Goal: Information Seeking & Learning: Learn about a topic

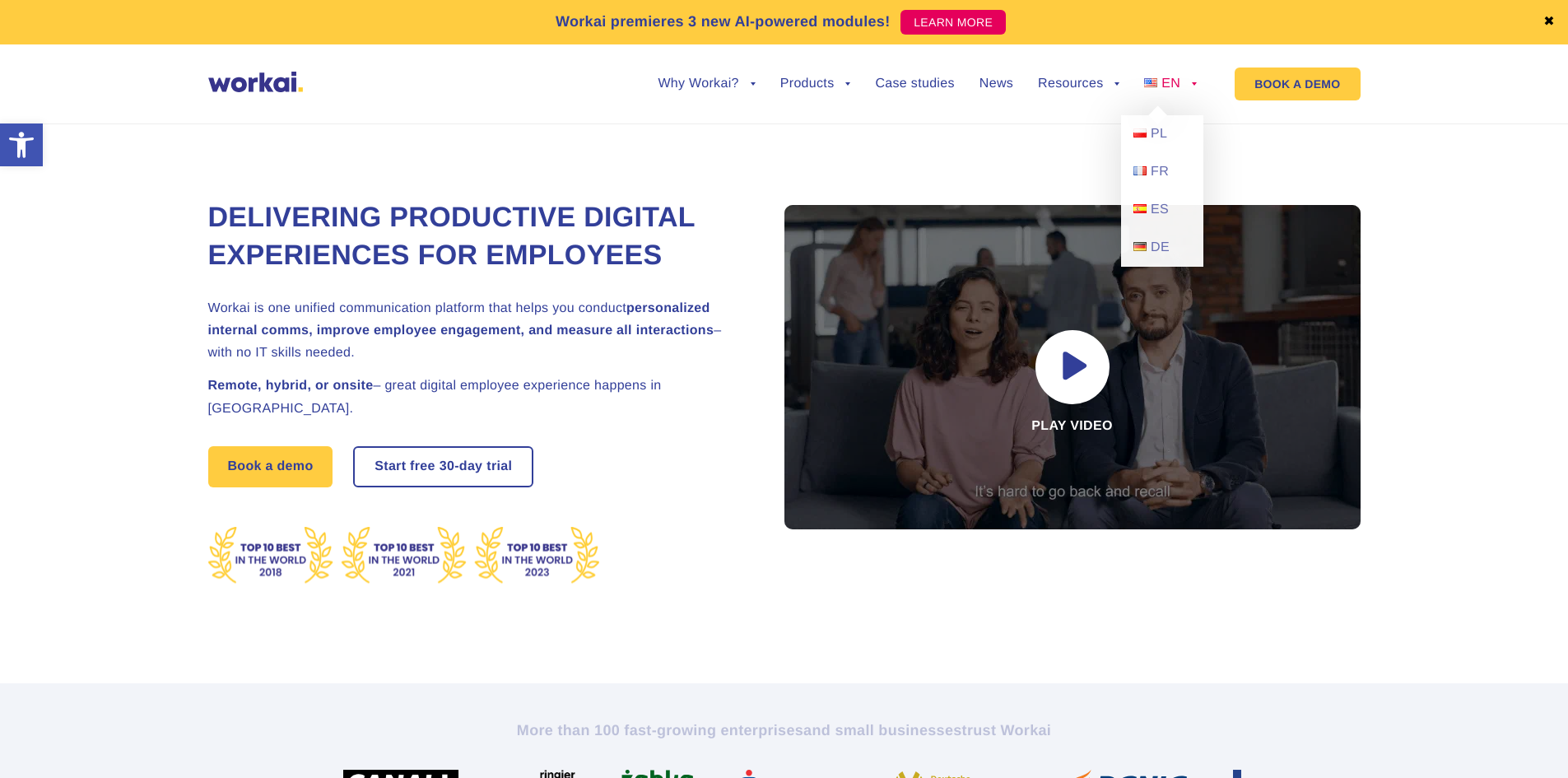
click at [1175, 77] on span "EN" at bounding box center [1171, 84] width 19 height 14
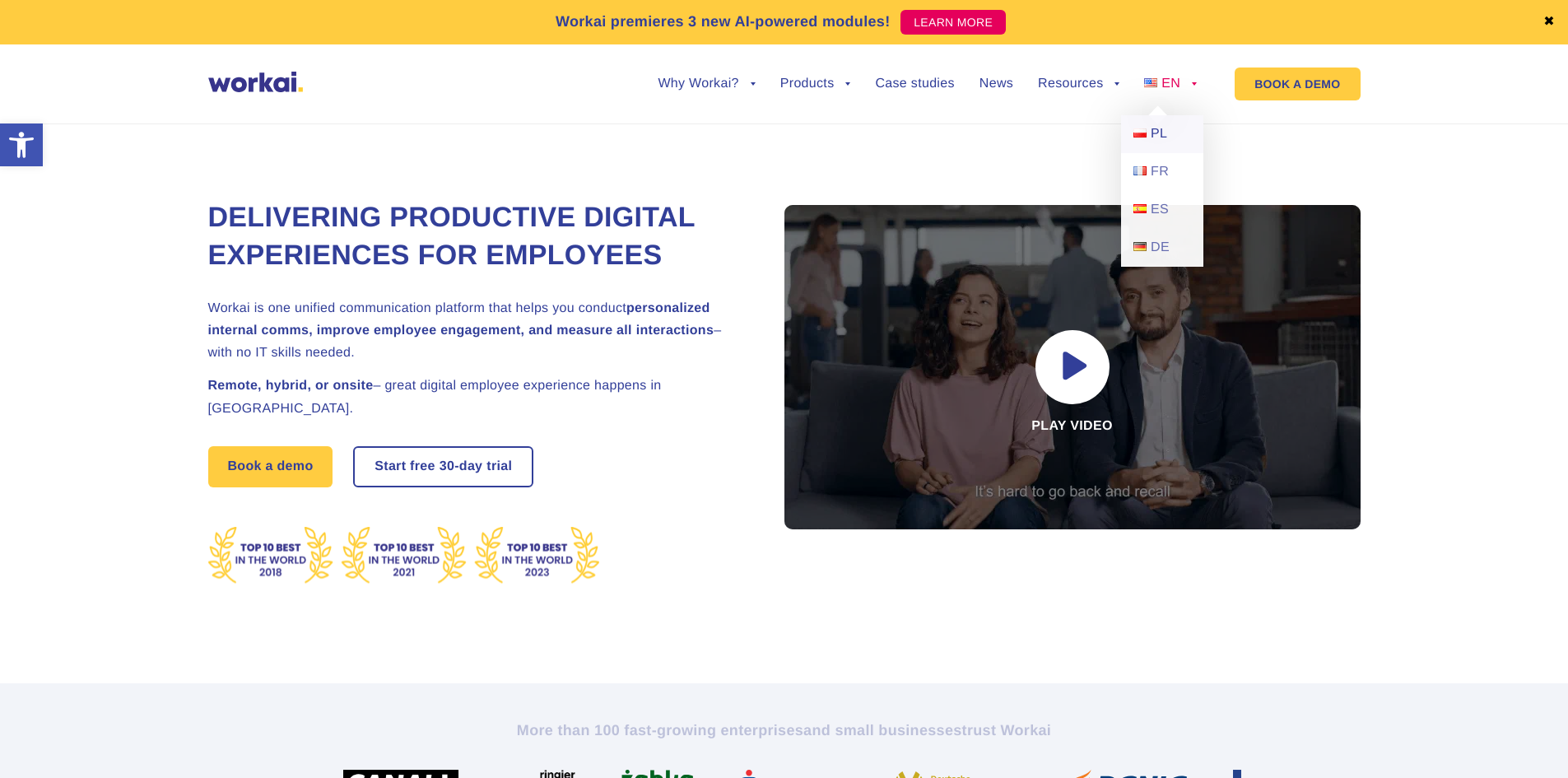
click at [1170, 128] on link "PL" at bounding box center [1163, 134] width 83 height 38
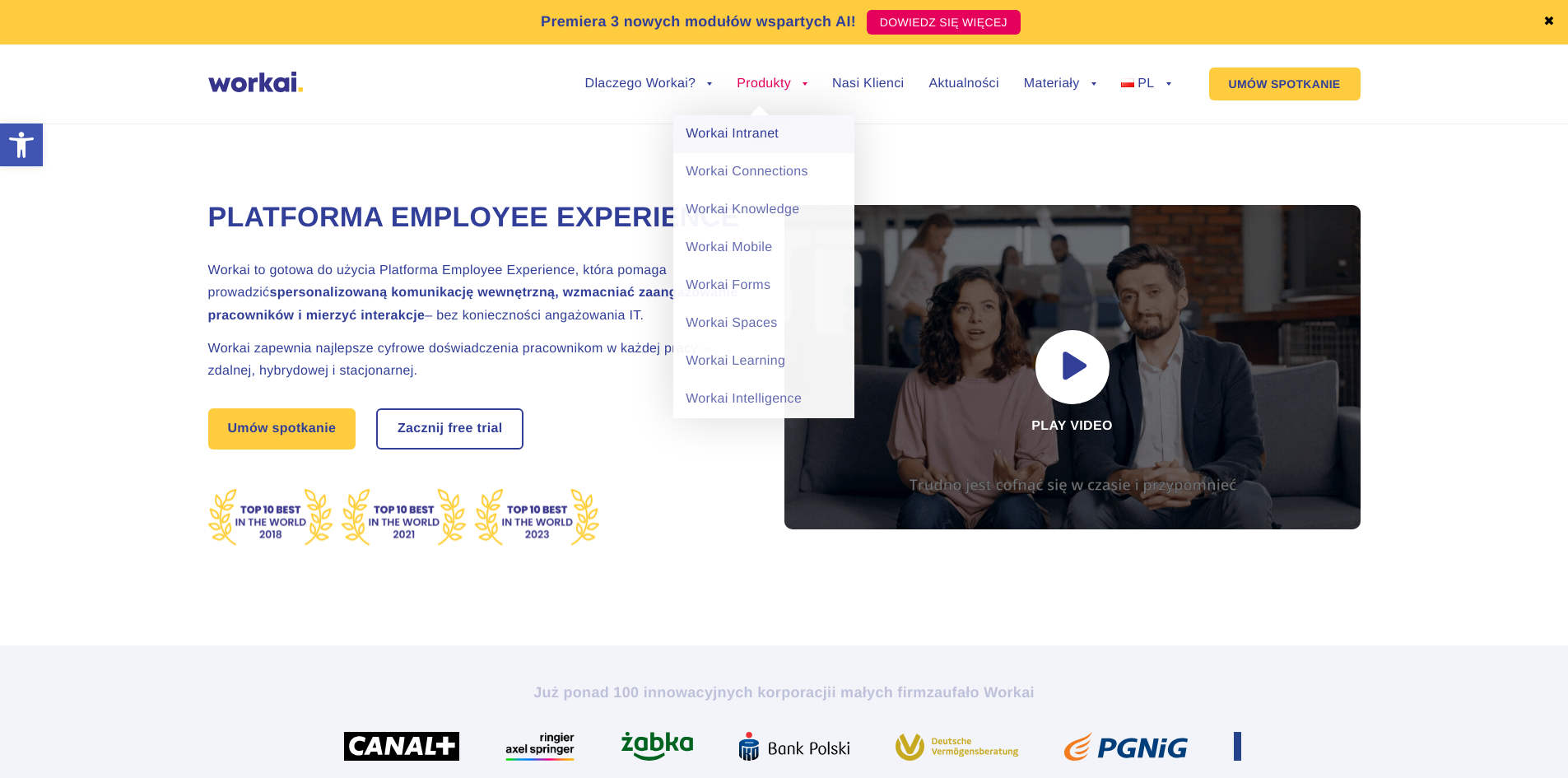
click at [771, 124] on link "Workai Intranet" at bounding box center [764, 134] width 181 height 38
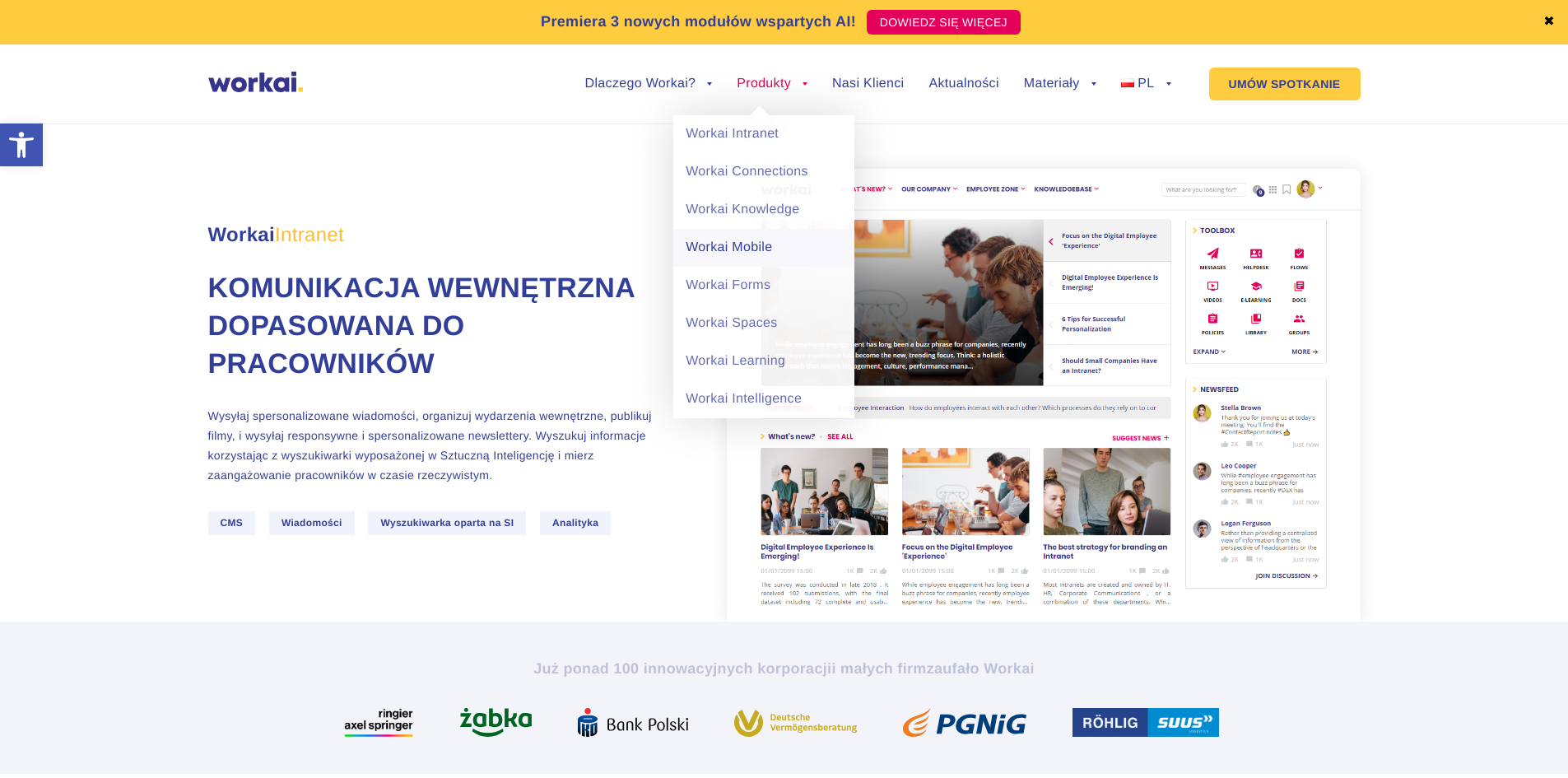
click at [727, 248] on link "Workai Mobile" at bounding box center [764, 247] width 181 height 38
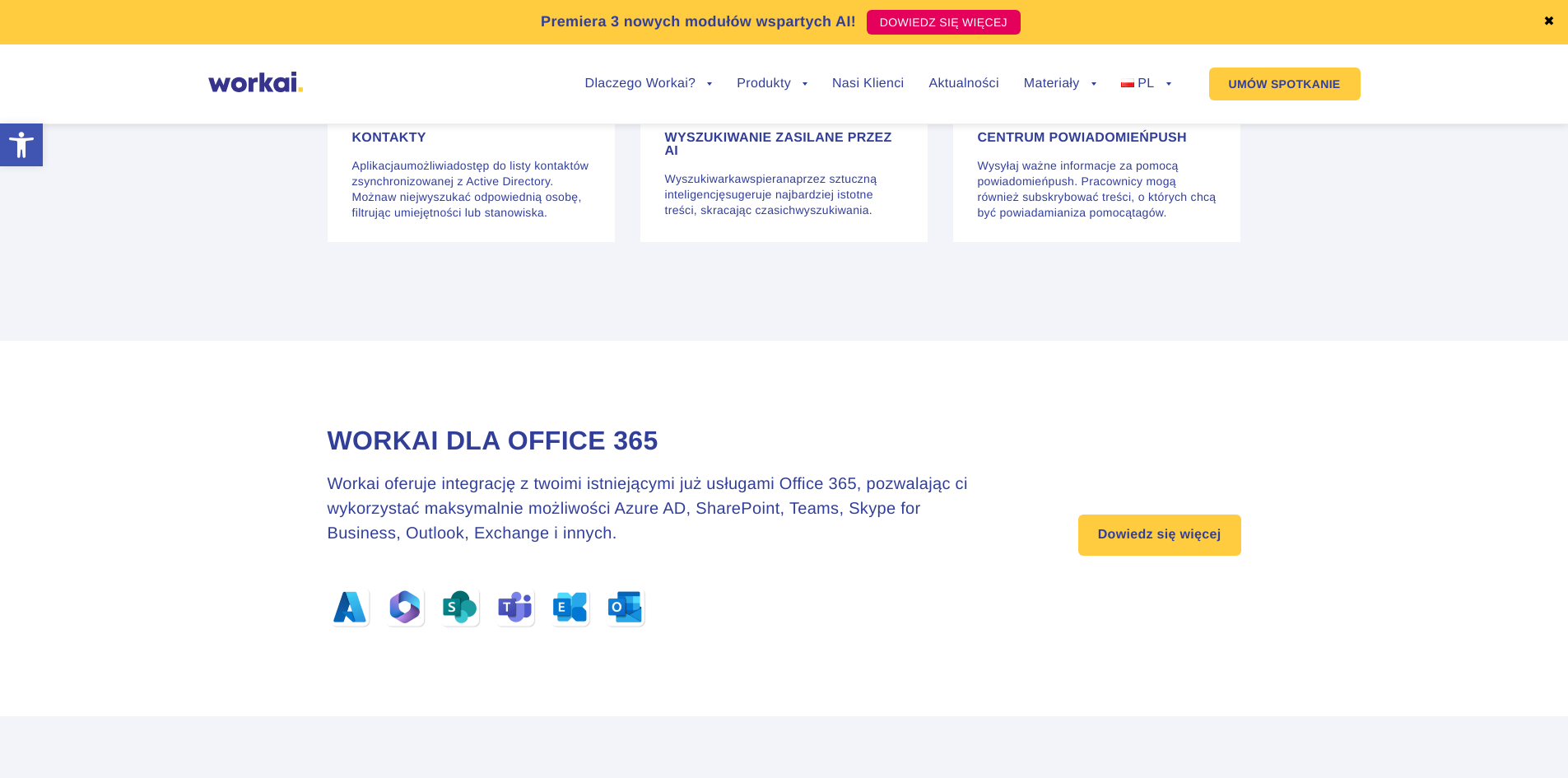
scroll to position [5432, 0]
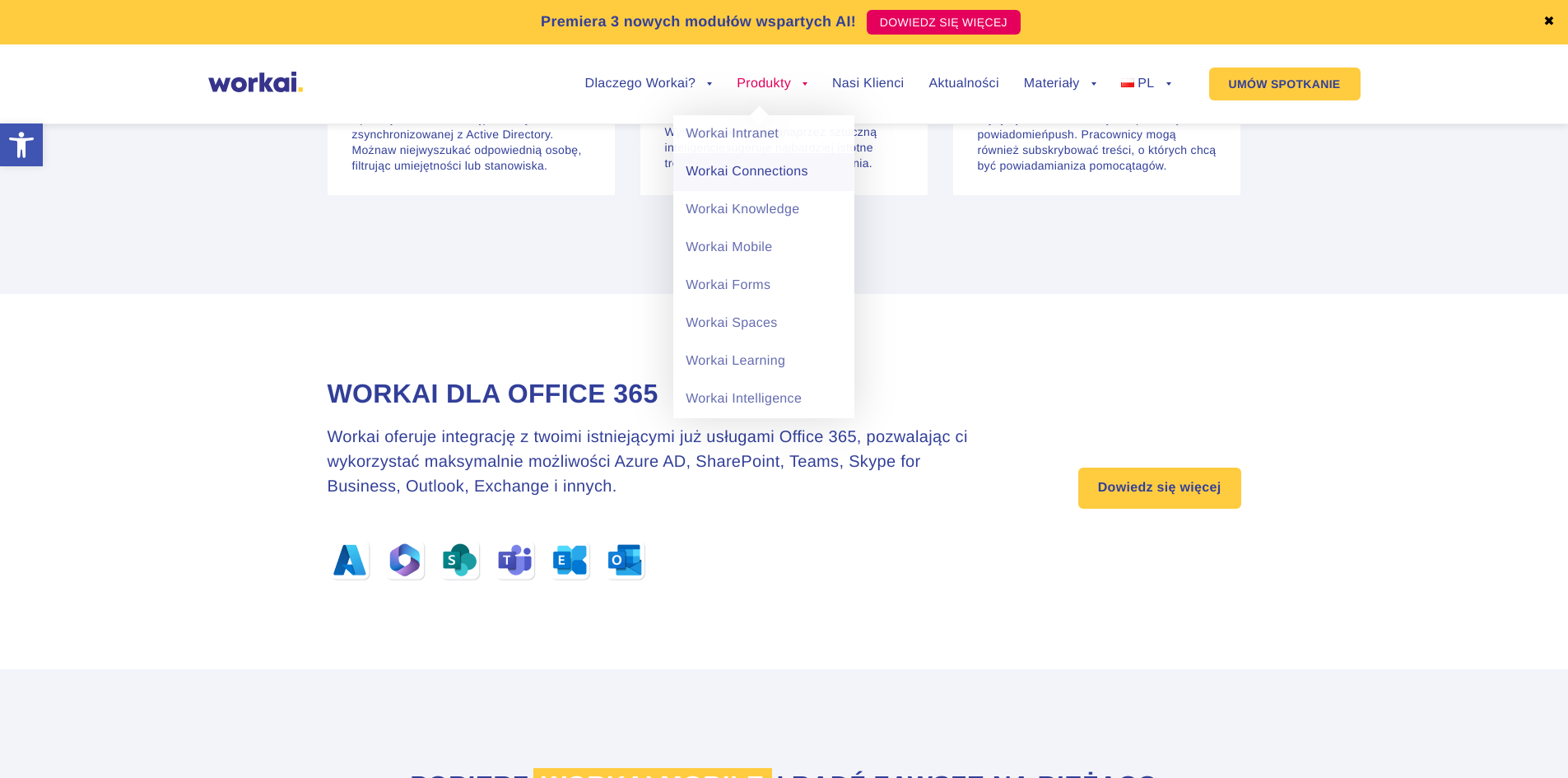
click at [745, 168] on link "Workai Connections" at bounding box center [764, 171] width 181 height 38
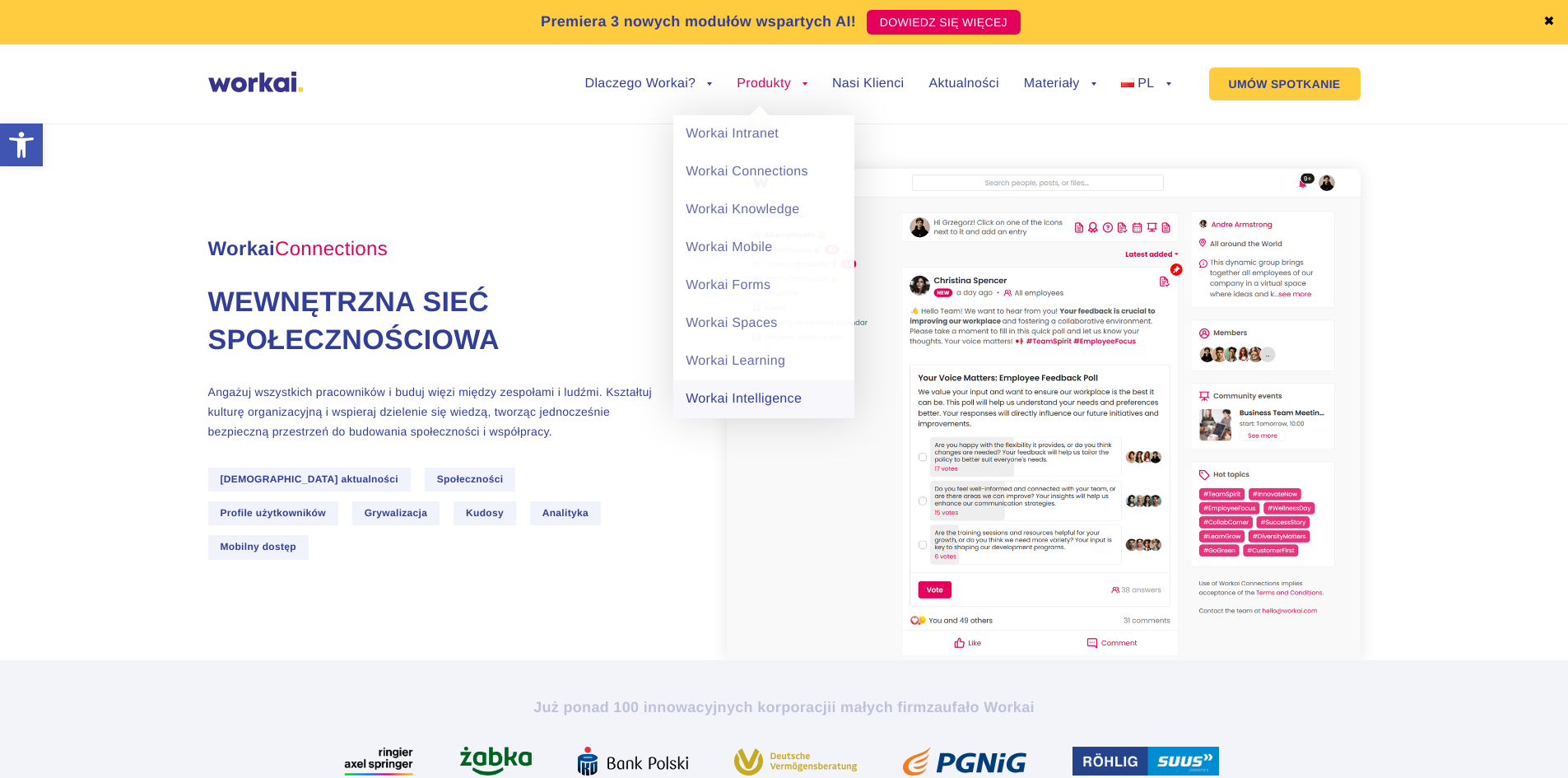
click at [749, 397] on link "Workai Intelligence" at bounding box center [764, 398] width 181 height 38
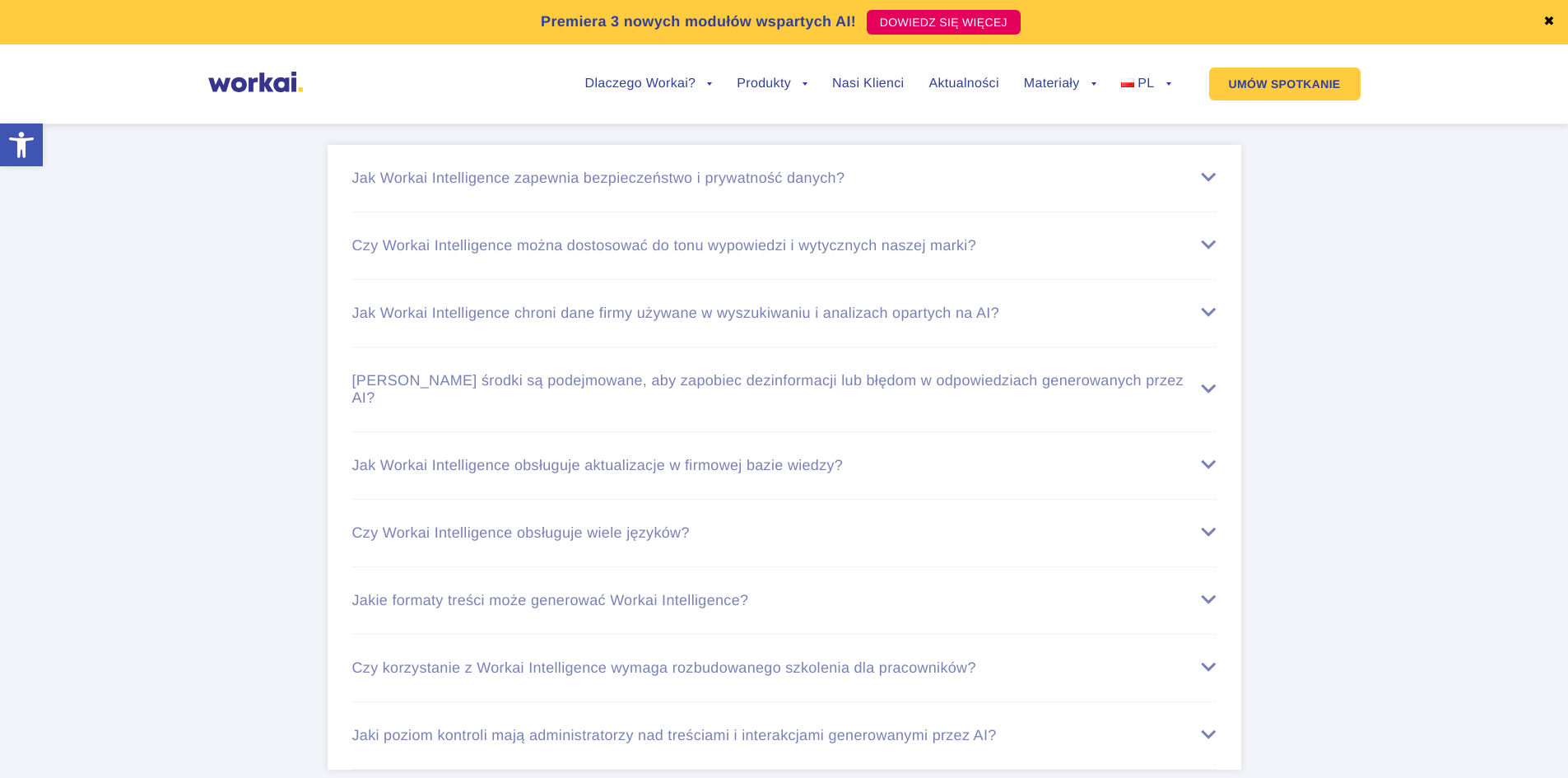
scroll to position [4856, 0]
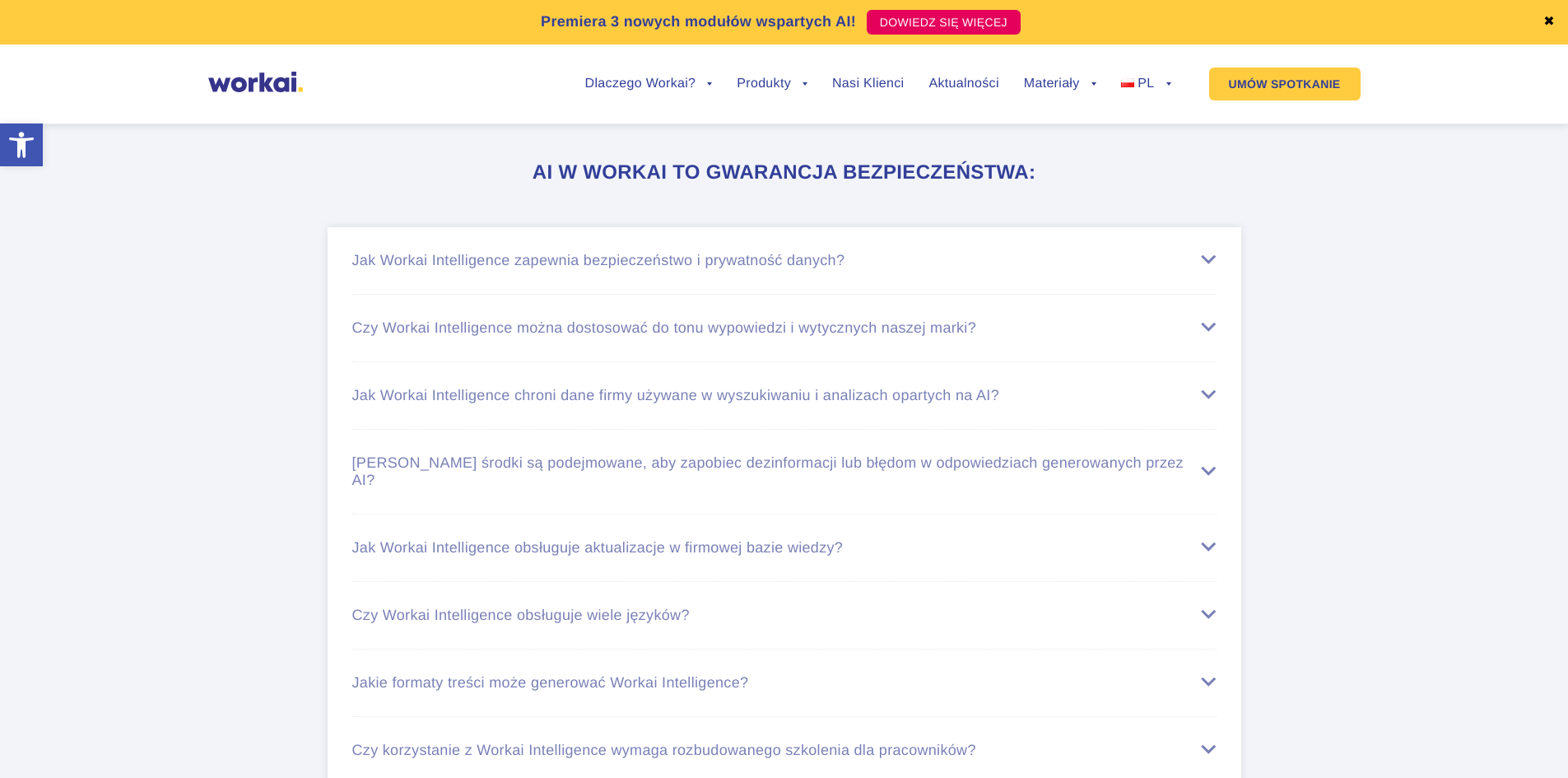
click at [1201, 260] on div "Jak Workai Intelligence zapewnia bezpieczeństwo i prywatność danych?" at bounding box center [784, 261] width 865 height 17
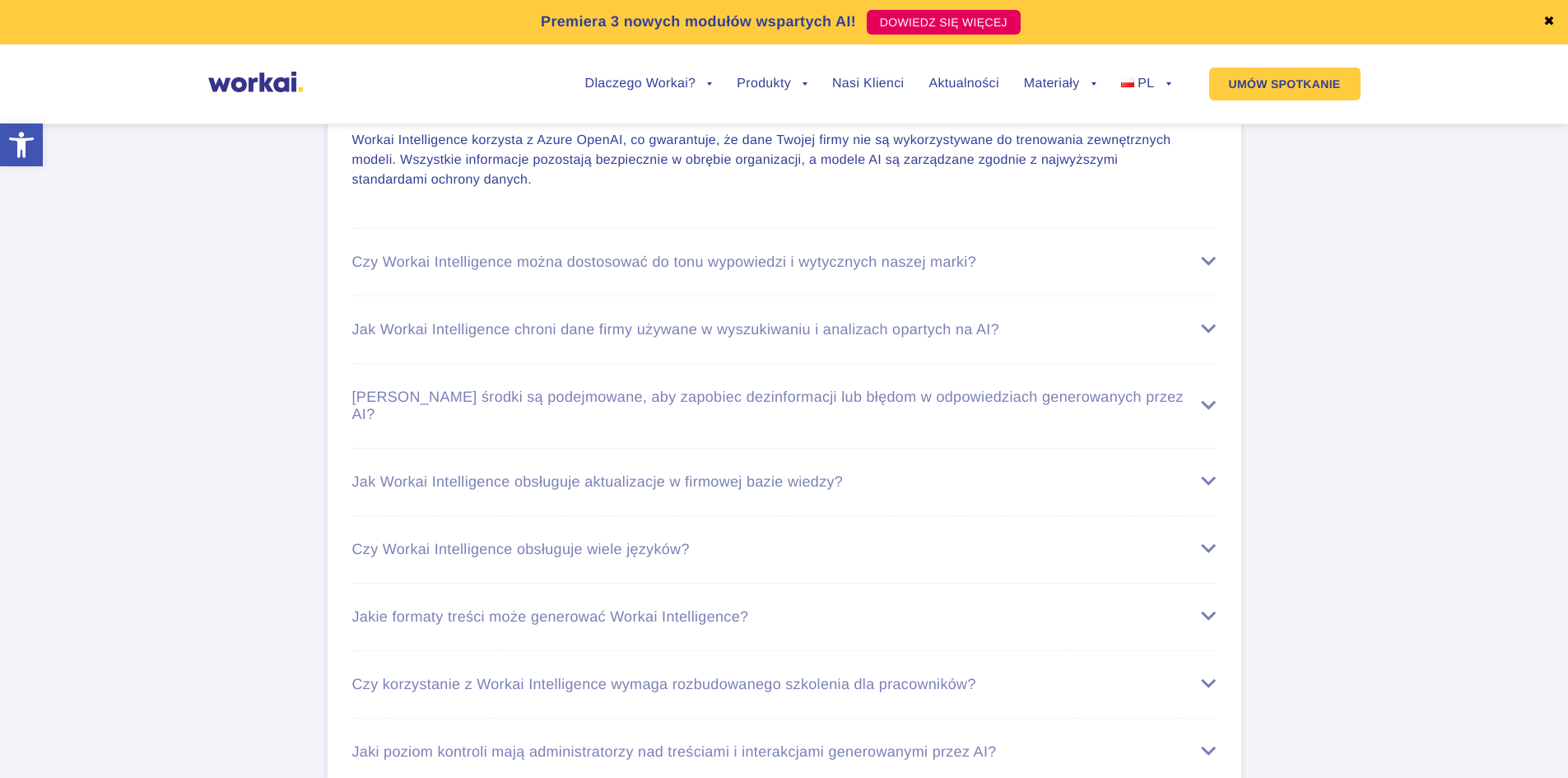
scroll to position [5020, 0]
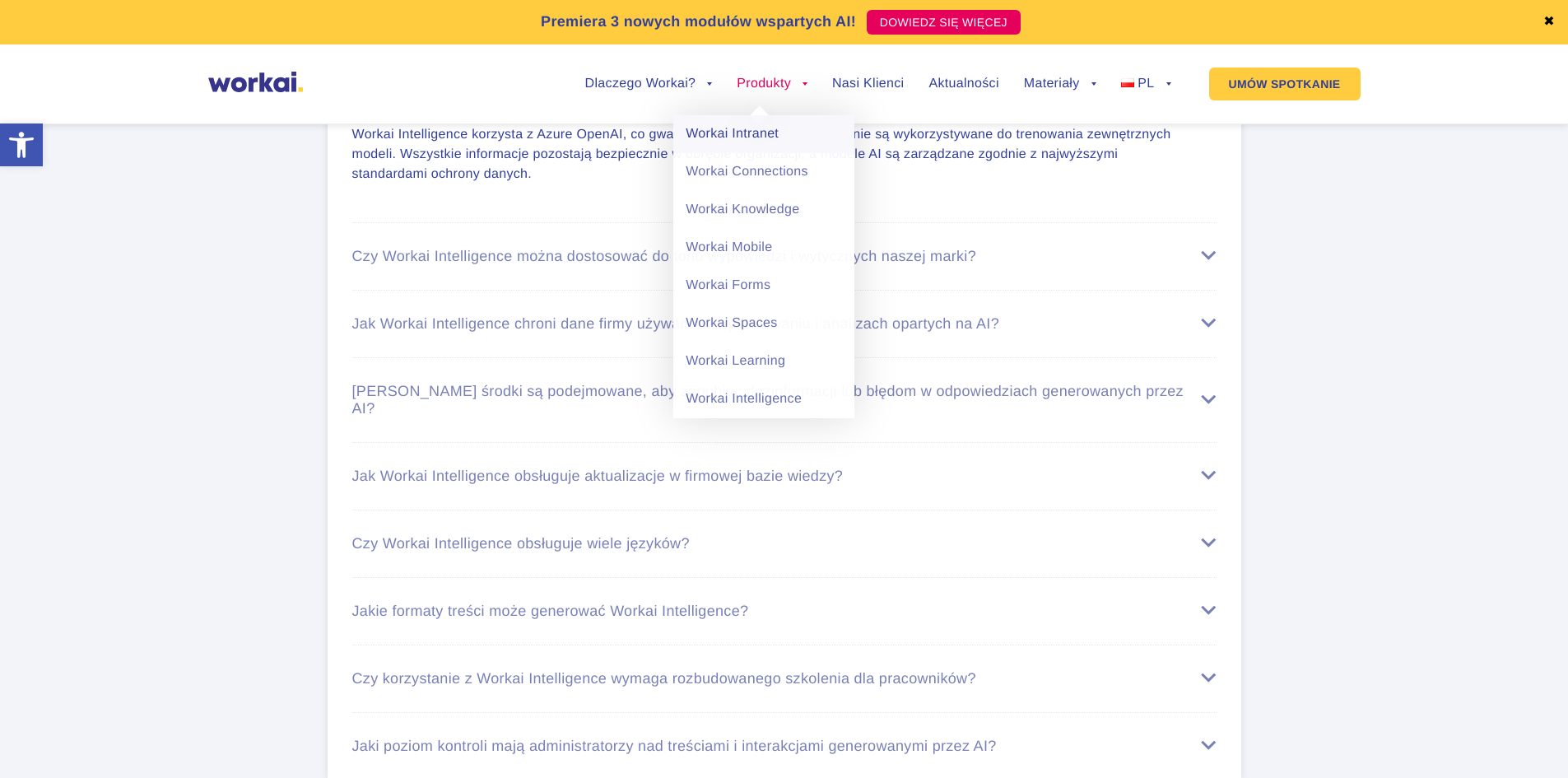
click at [765, 123] on link "Workai Intranet" at bounding box center [764, 134] width 181 height 38
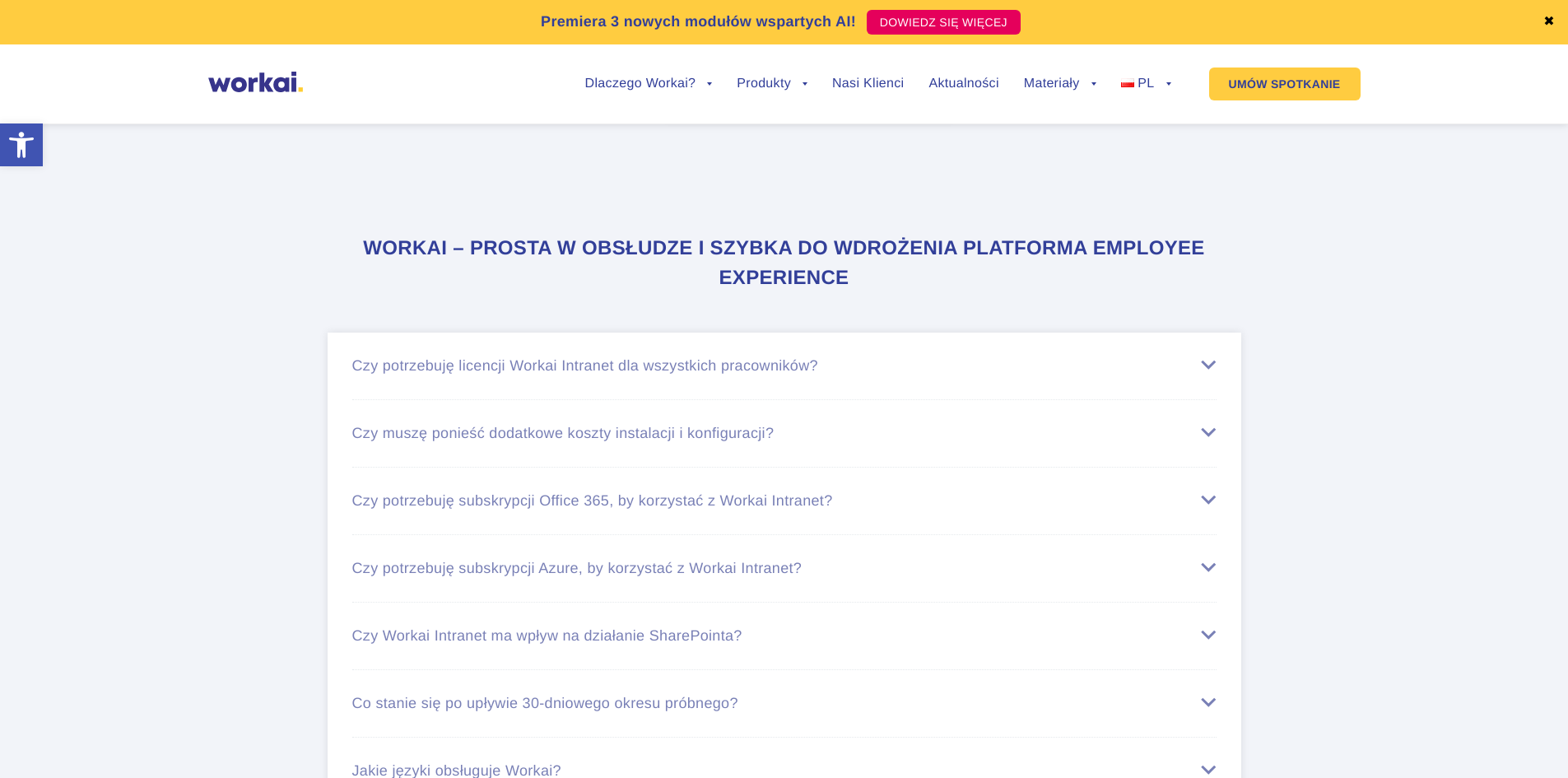
scroll to position [6584, 0]
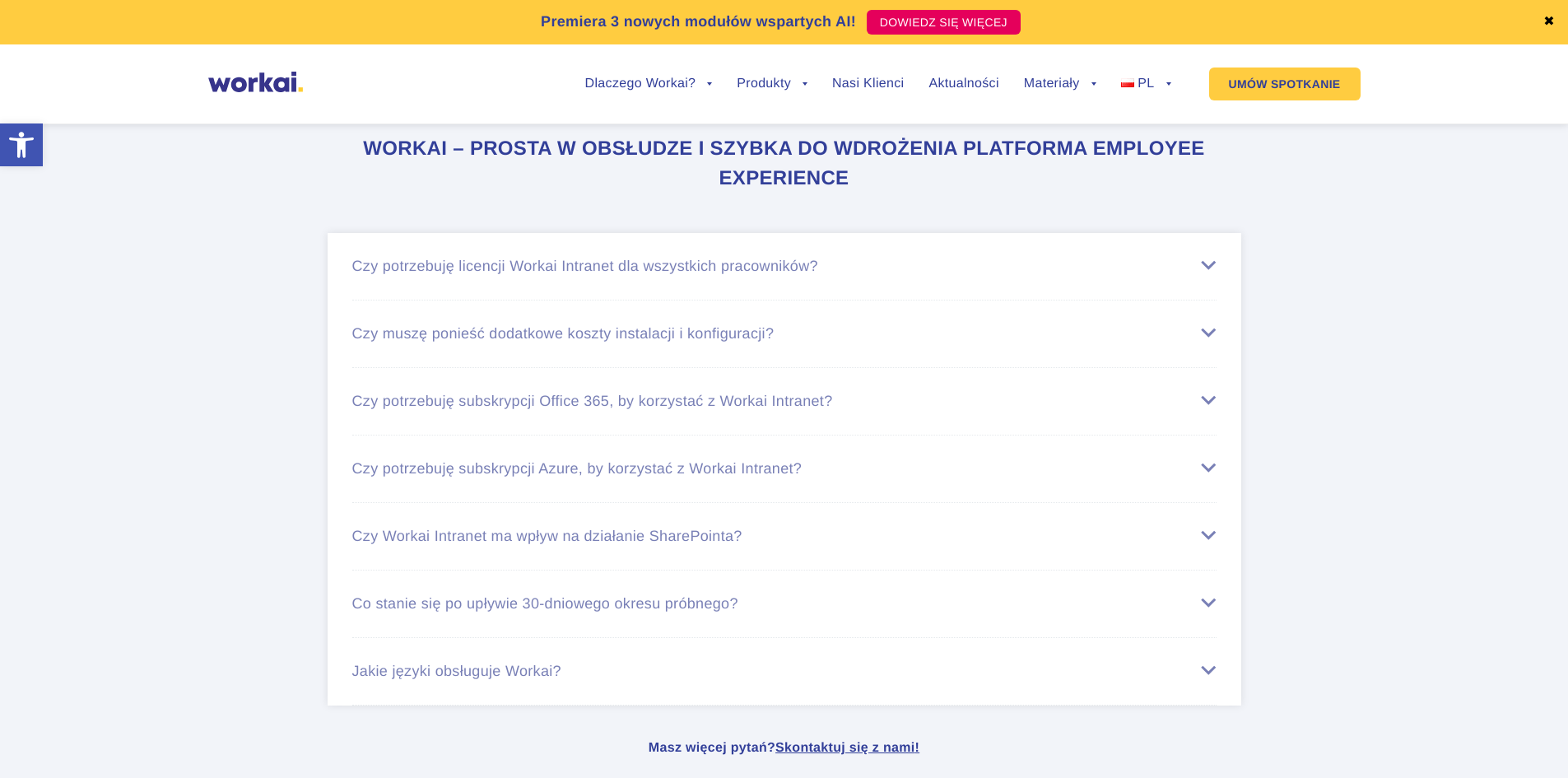
click at [1196, 275] on div "Czy potrzebuję licencji Workai Intranet dla wszystkich pracowników?" at bounding box center [784, 266] width 865 height 17
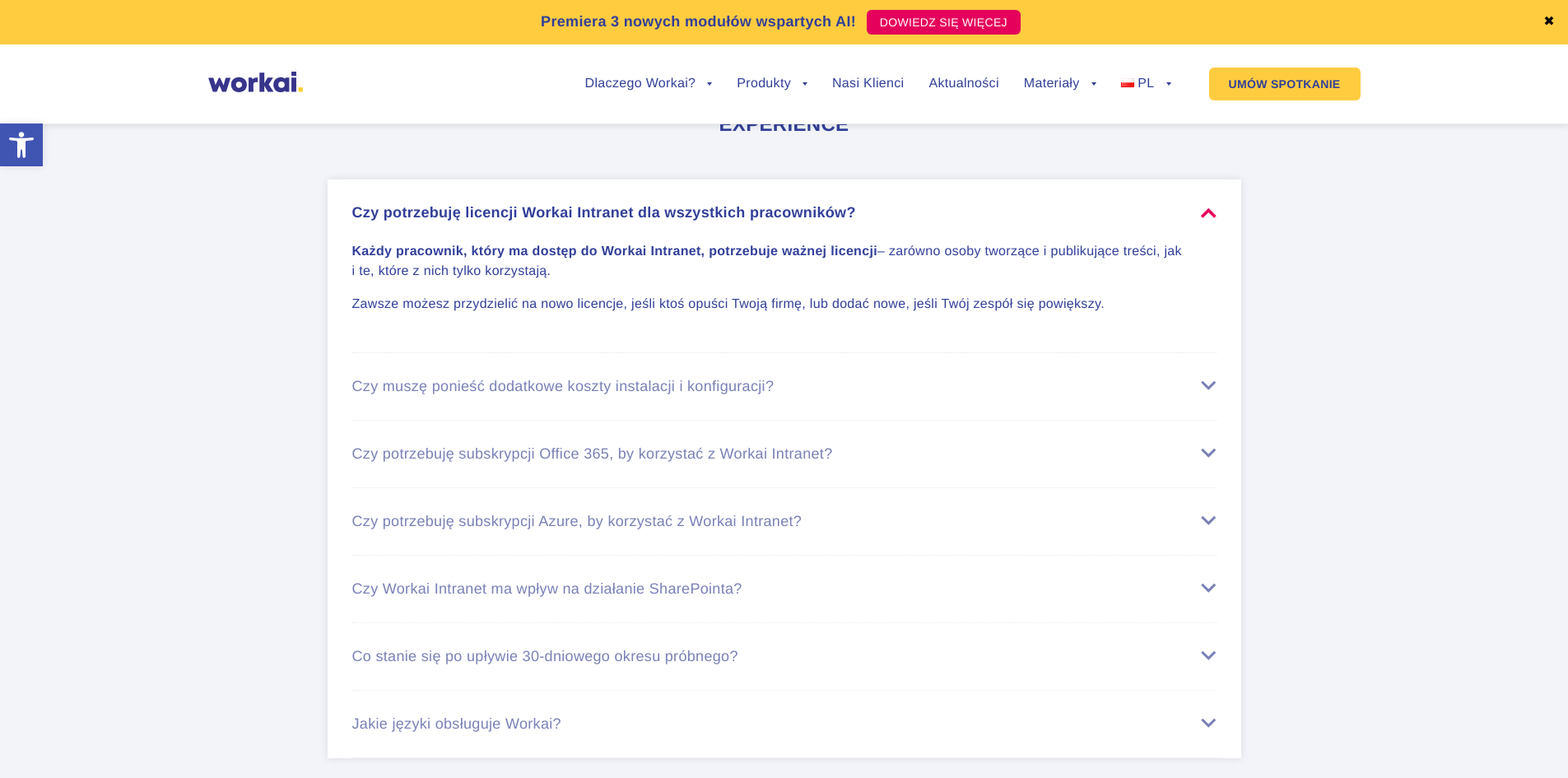
scroll to position [6666, 0]
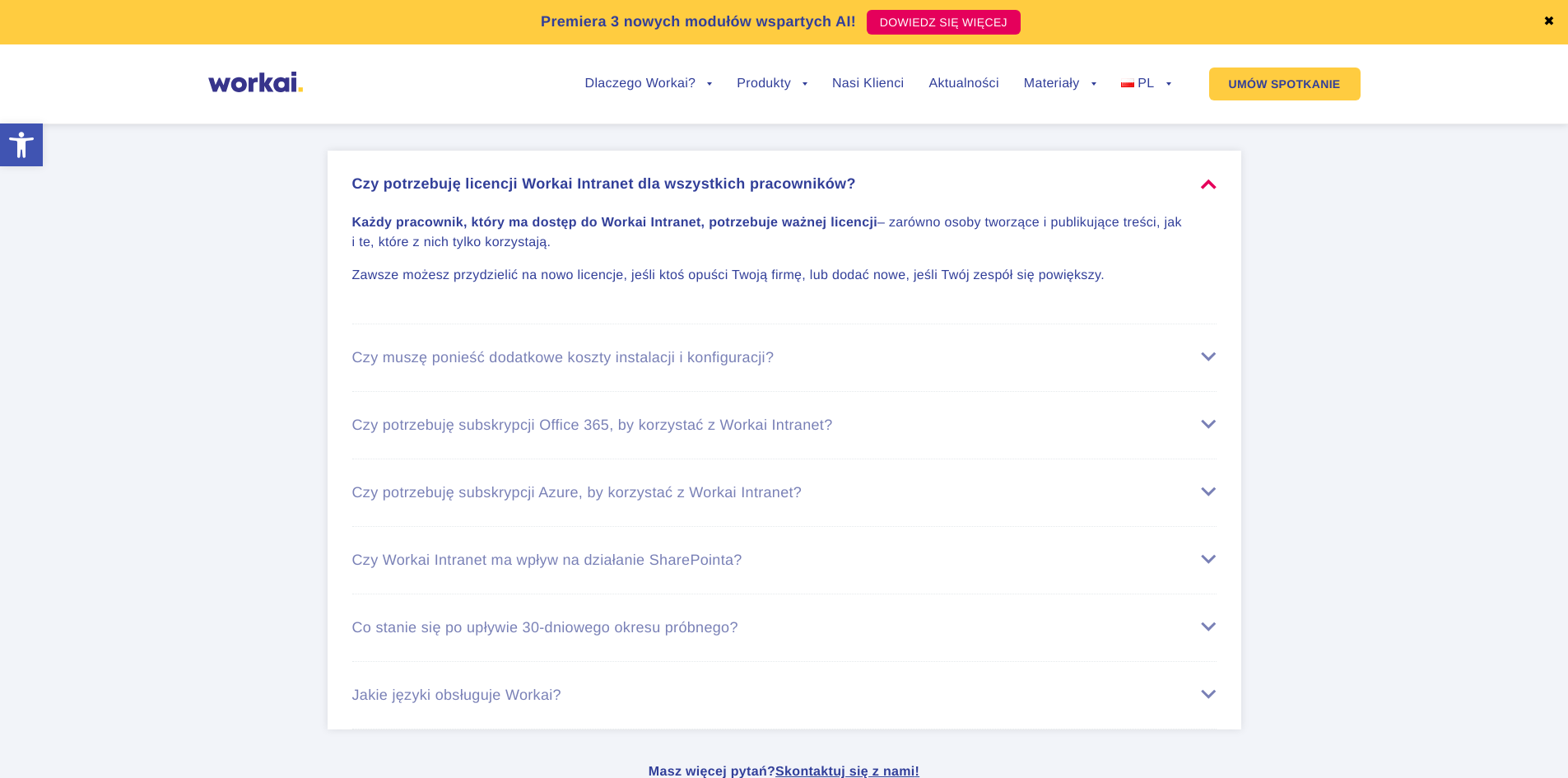
click at [1144, 366] on div "Czy muszę ponieść dodatkowe koszty instalacji i konfiguracji?" at bounding box center [784, 358] width 865 height 17
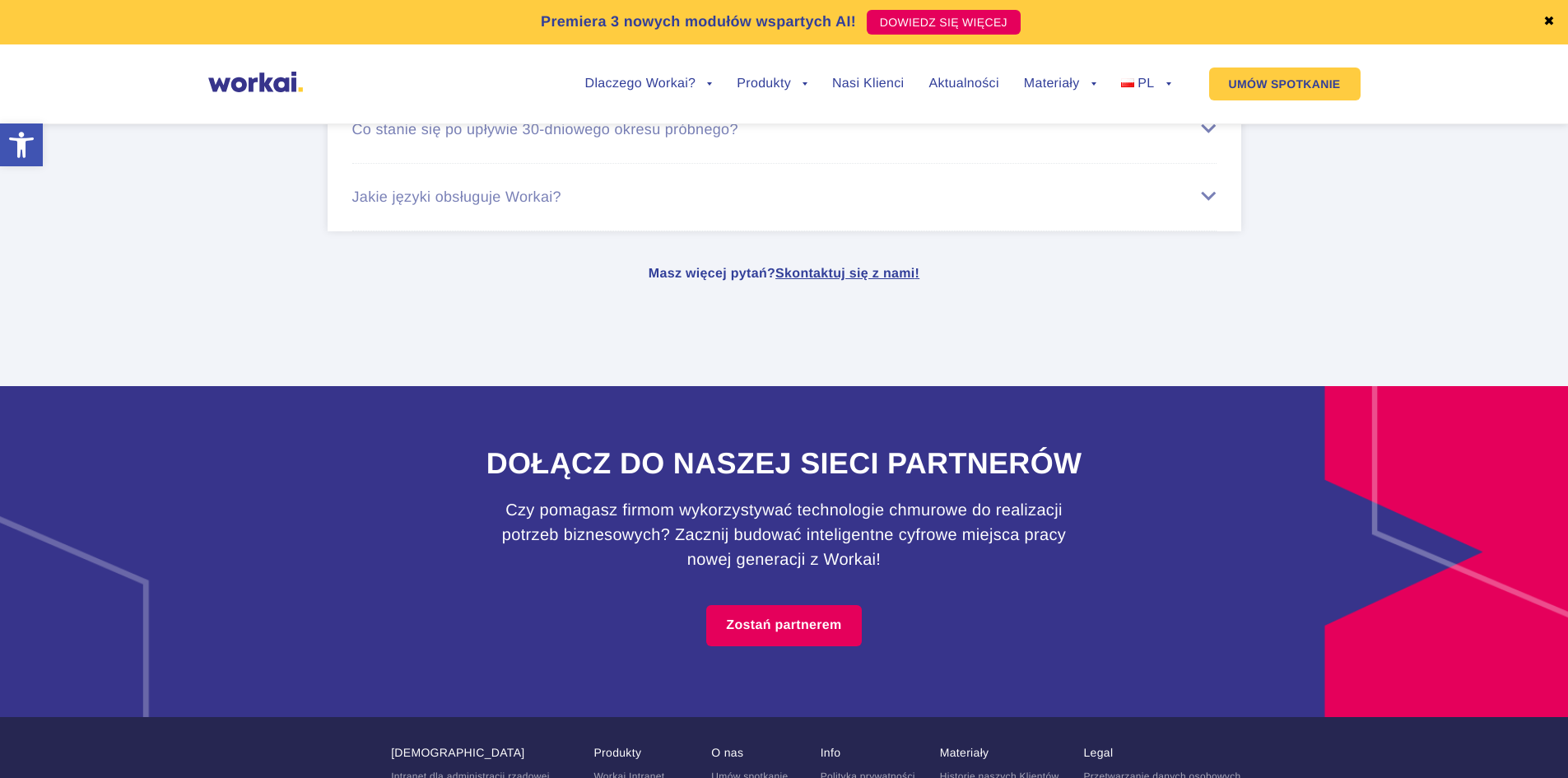
scroll to position [7160, 0]
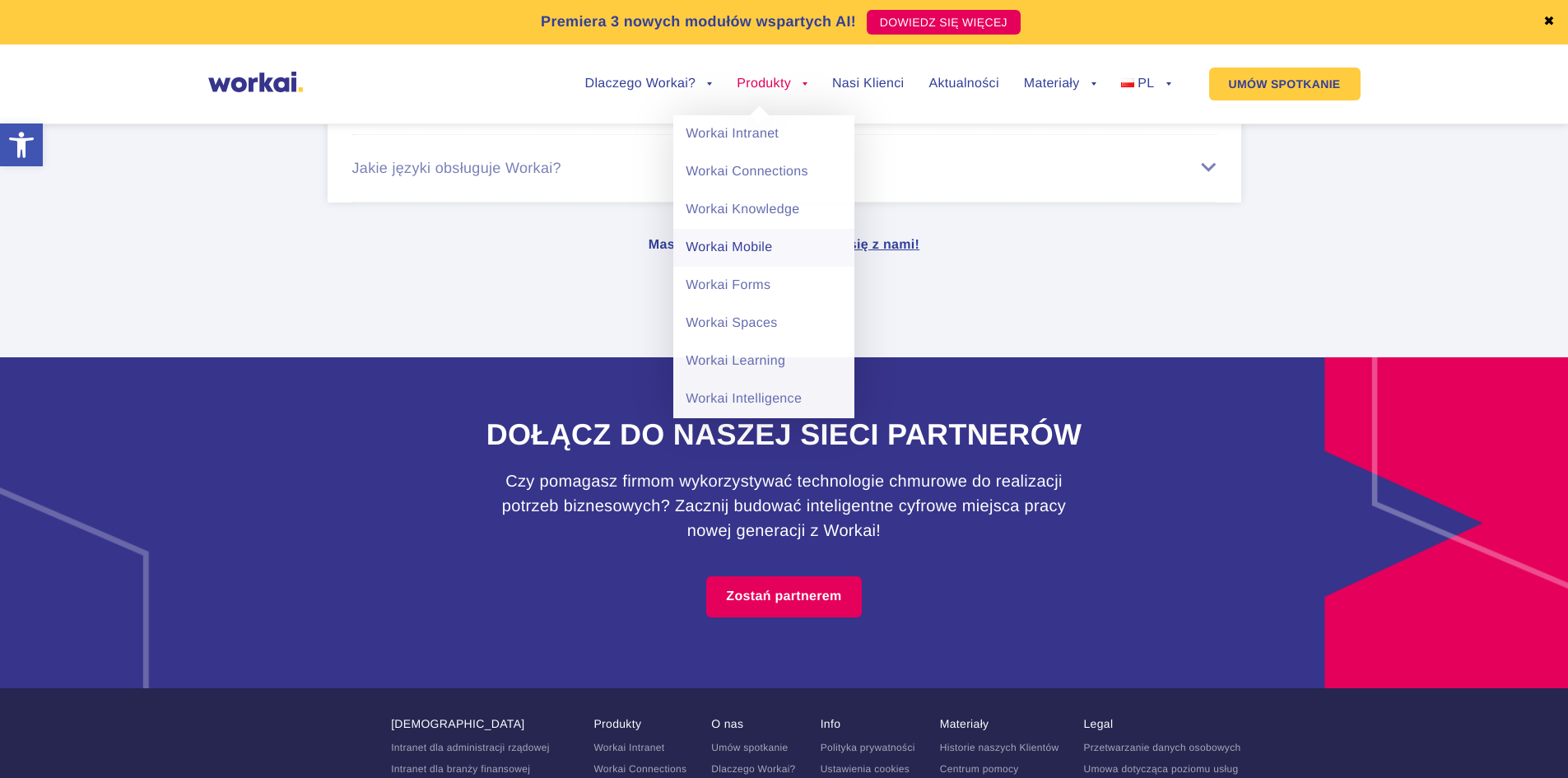
click at [741, 243] on link "Workai Mobile" at bounding box center [764, 247] width 181 height 38
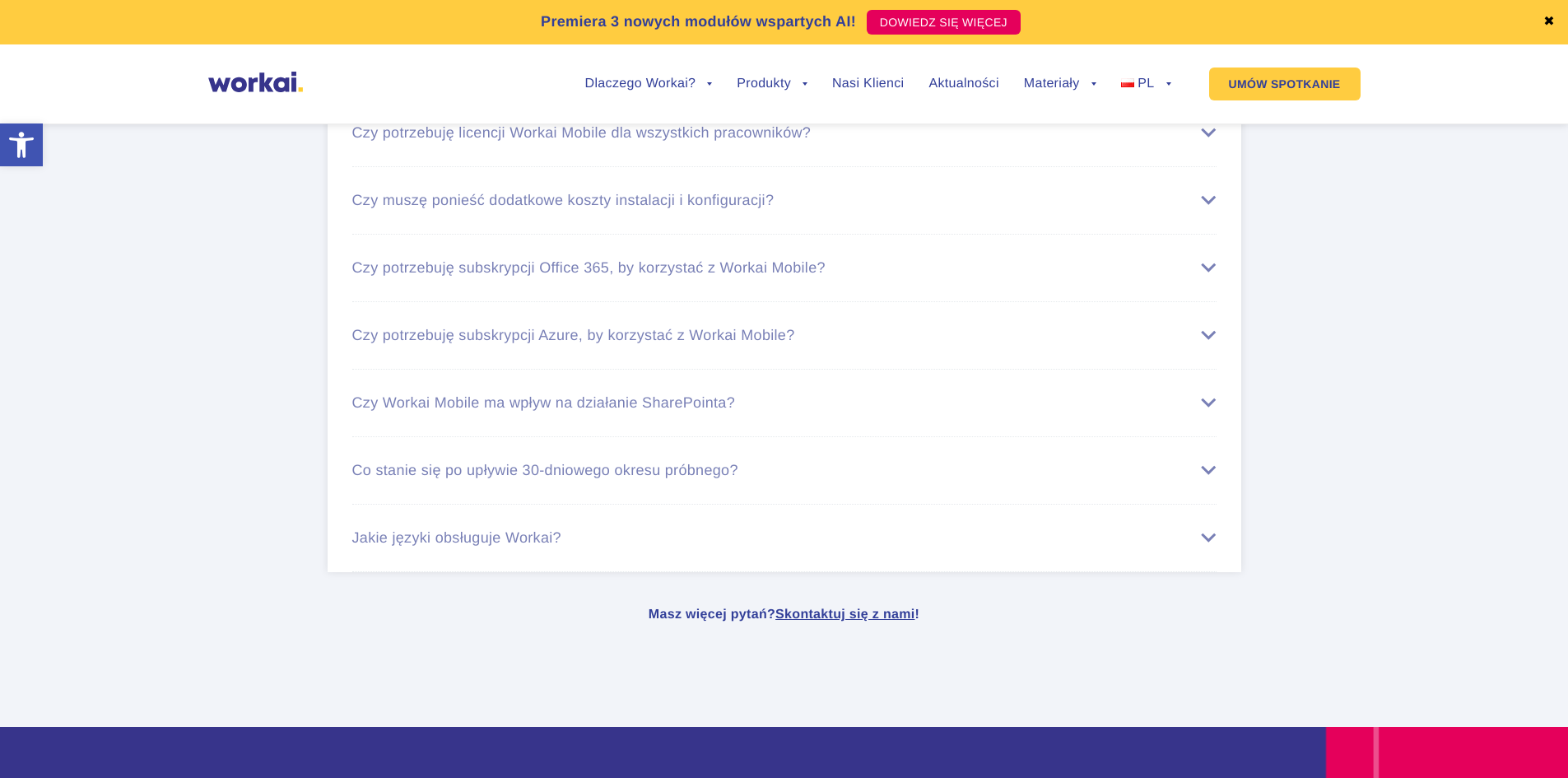
scroll to position [6337, 0]
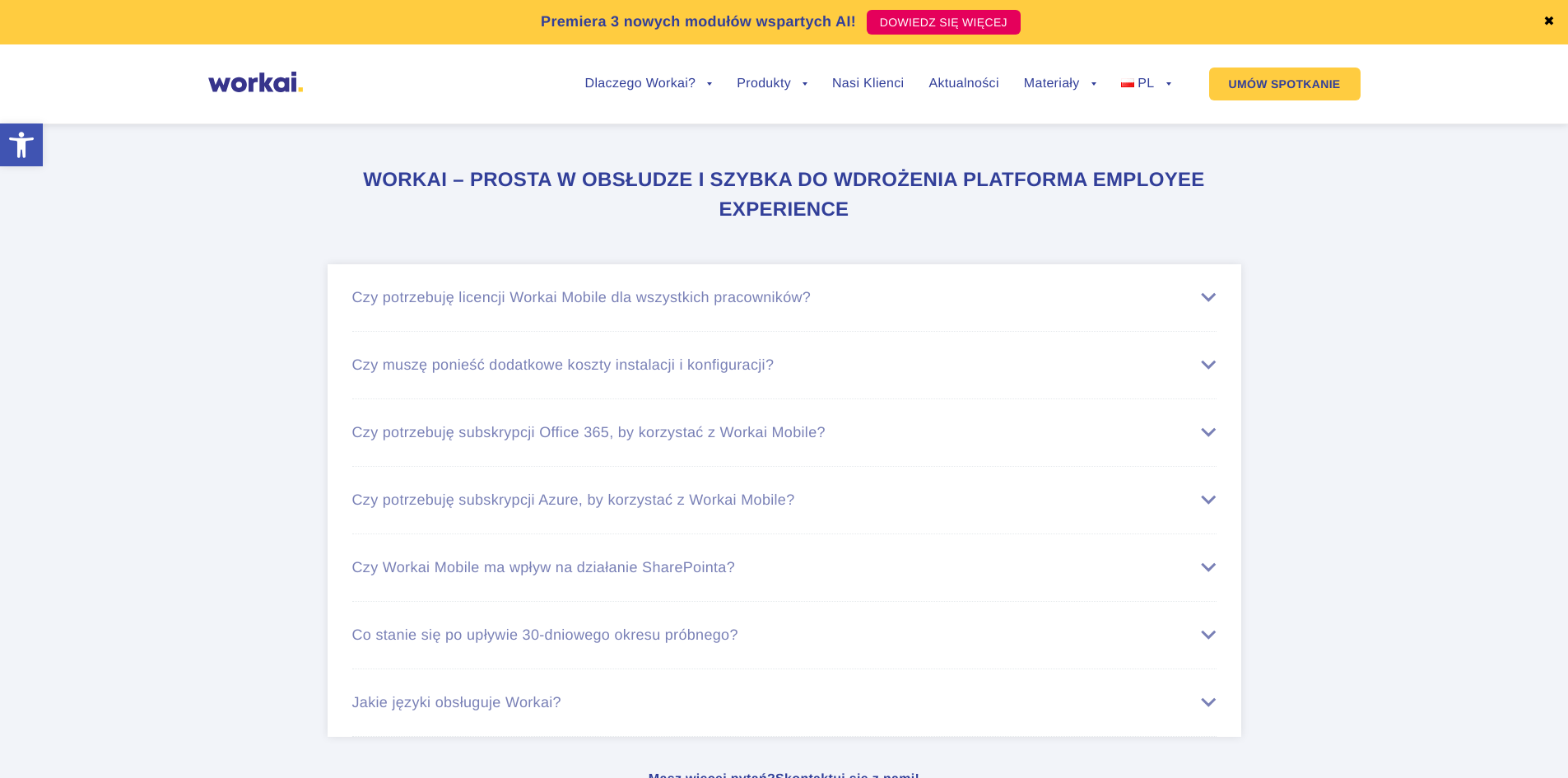
click at [847, 306] on div "Czy potrzebuję licencji Workai Mobile dla wszystkich pracowników?" at bounding box center [784, 297] width 865 height 17
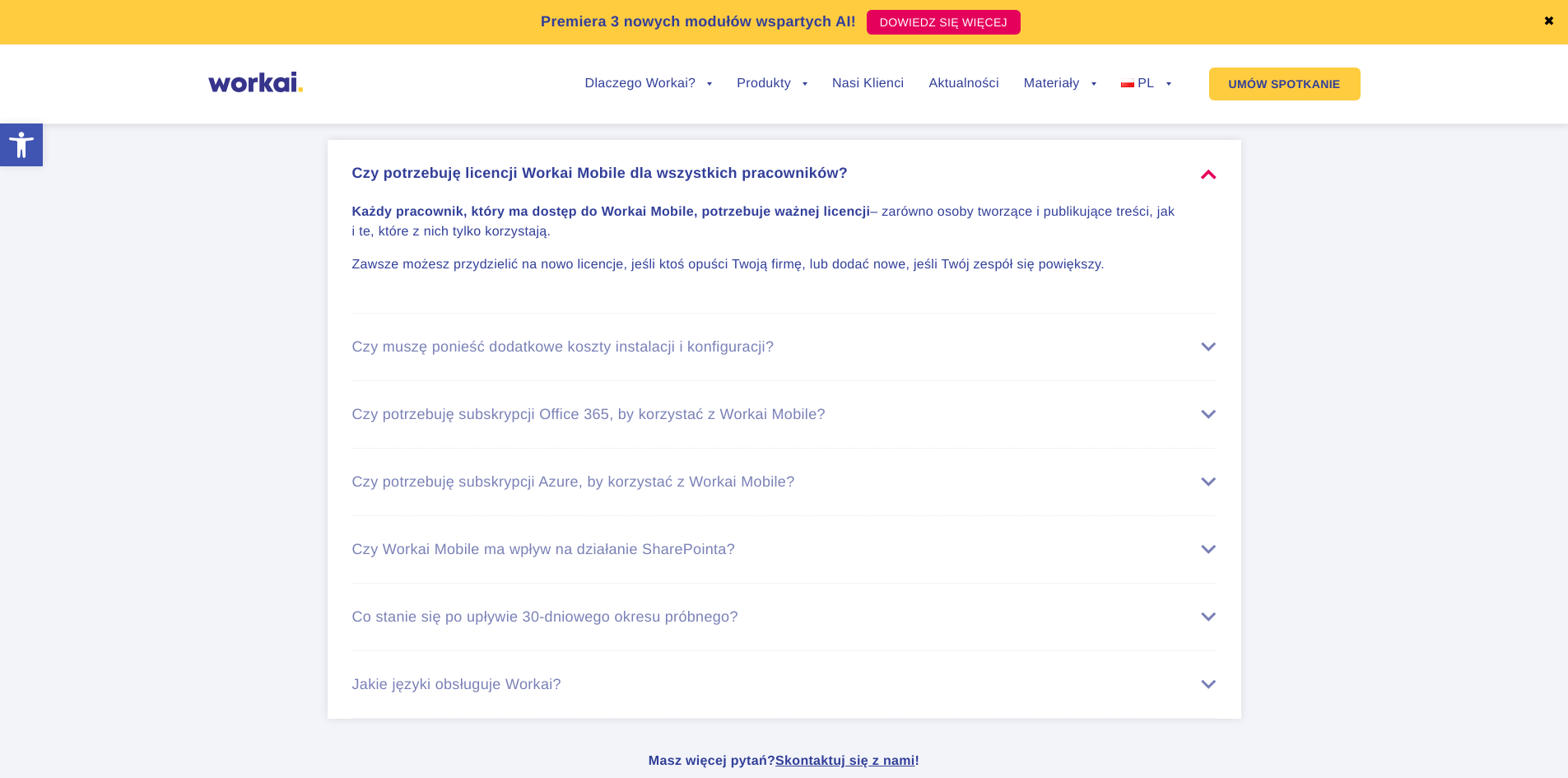
scroll to position [6584, 0]
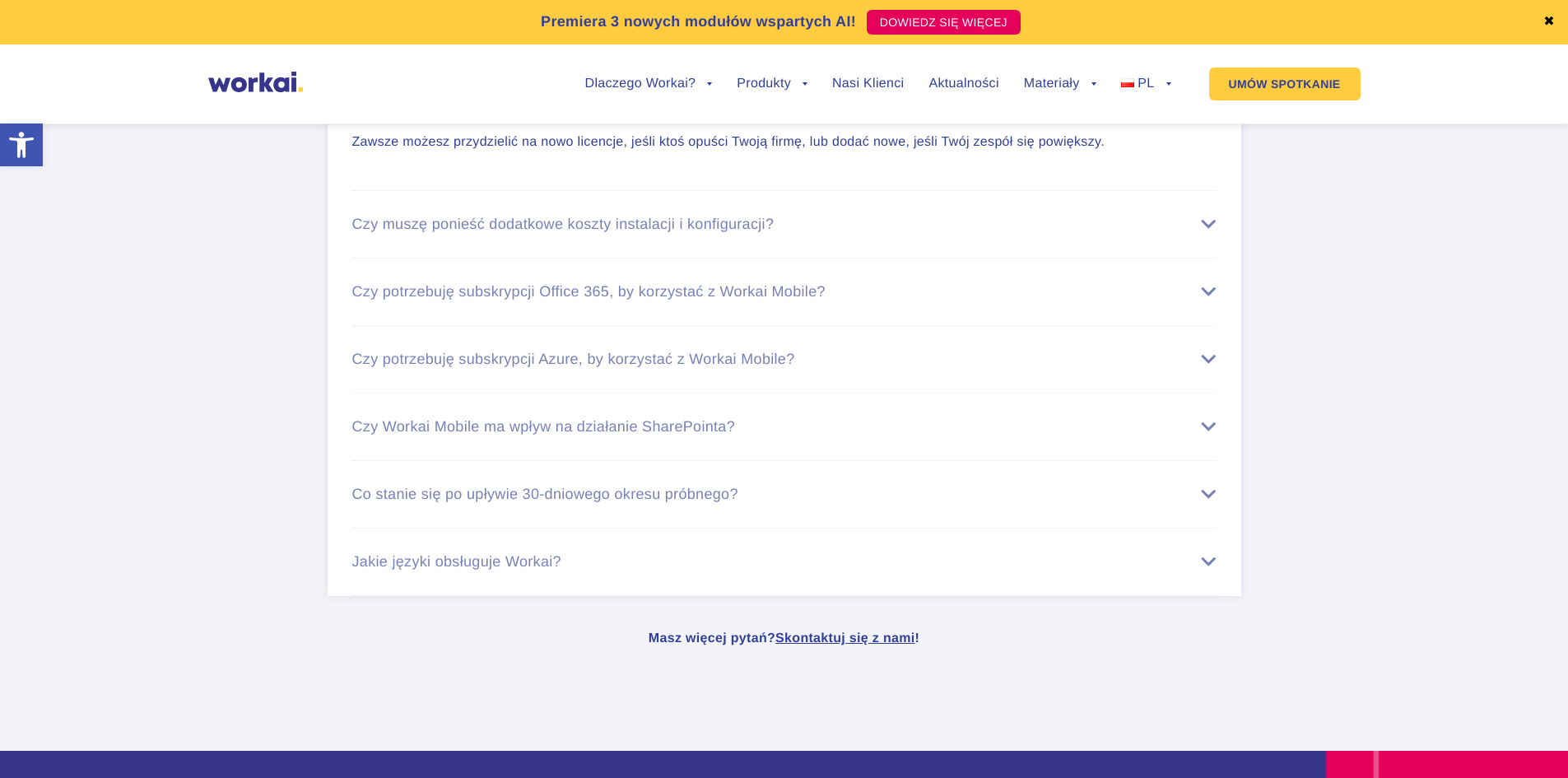
click at [856, 247] on li "Czy muszę ponieść dodatkowe koszty instalacji i konfiguracji? Nie ma żadnych do…" at bounding box center [784, 225] width 865 height 67
click at [872, 219] on li "Czy muszę ponieść dodatkowe koszty instalacji i konfiguracji? Nie ma żadnych do…" at bounding box center [784, 225] width 865 height 67
click at [1203, 229] on div "Czy muszę ponieść dodatkowe koszty instalacji i konfiguracji?" at bounding box center [784, 224] width 865 height 17
